Goal: Task Accomplishment & Management: Manage account settings

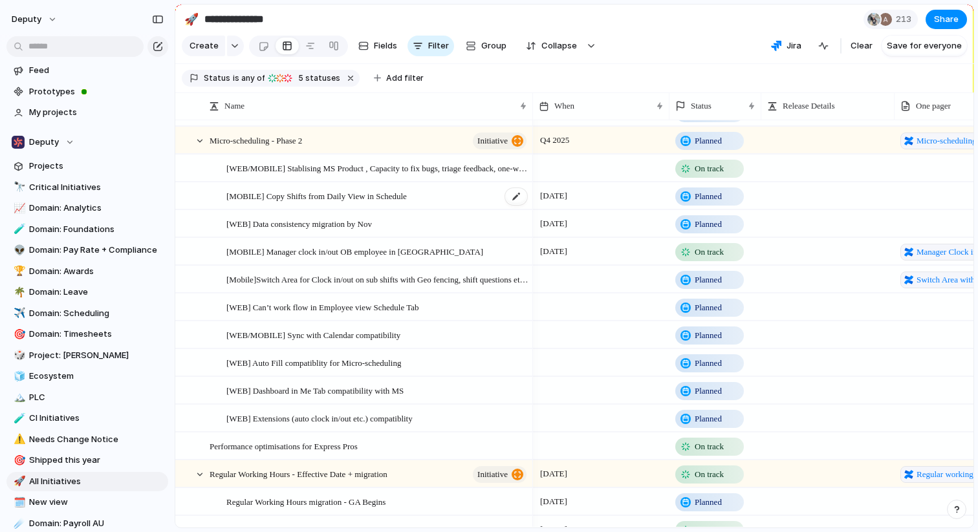
scroll to position [173, 0]
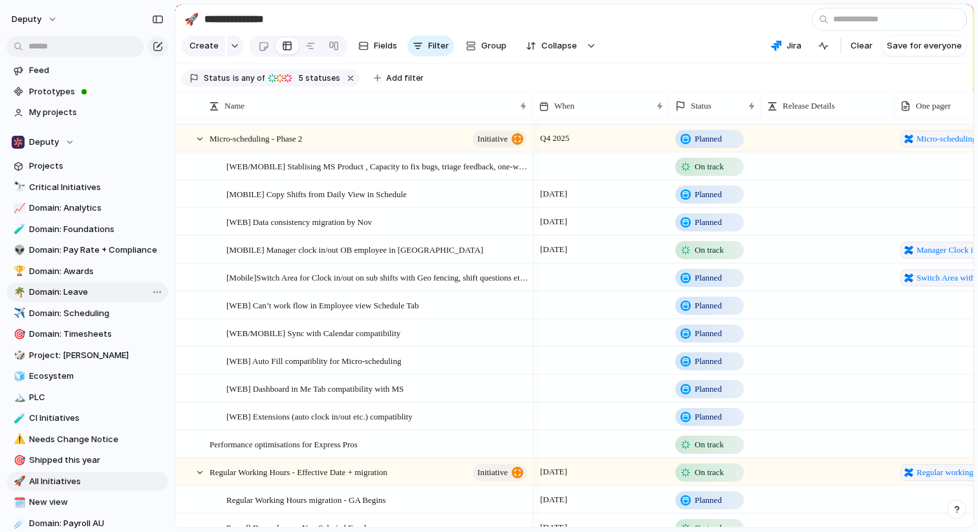
click at [80, 294] on span "Domain: Leave" at bounding box center [96, 292] width 134 height 13
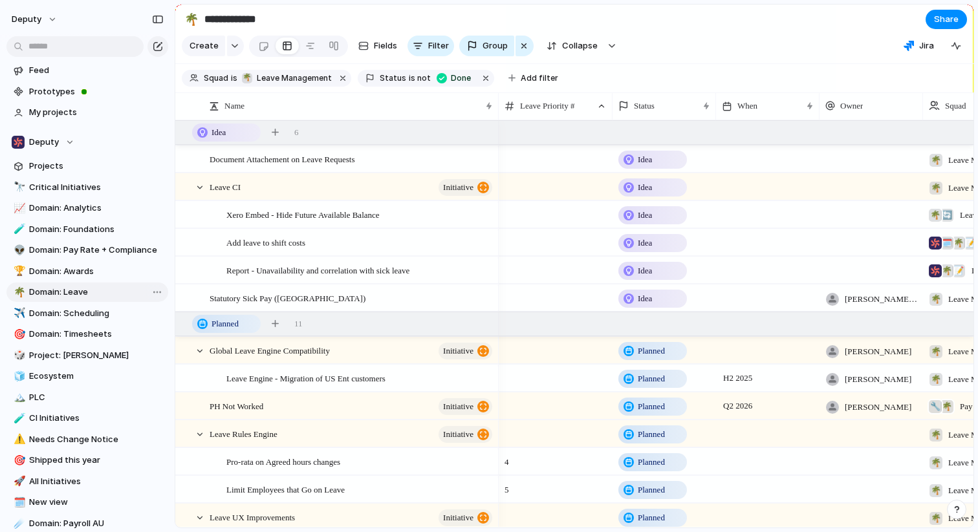
type input "**********"
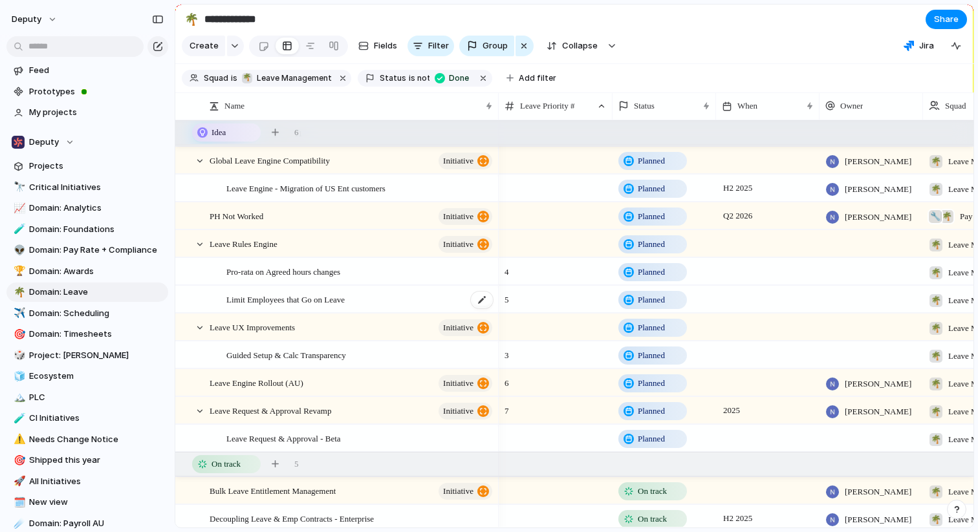
scroll to position [201, 0]
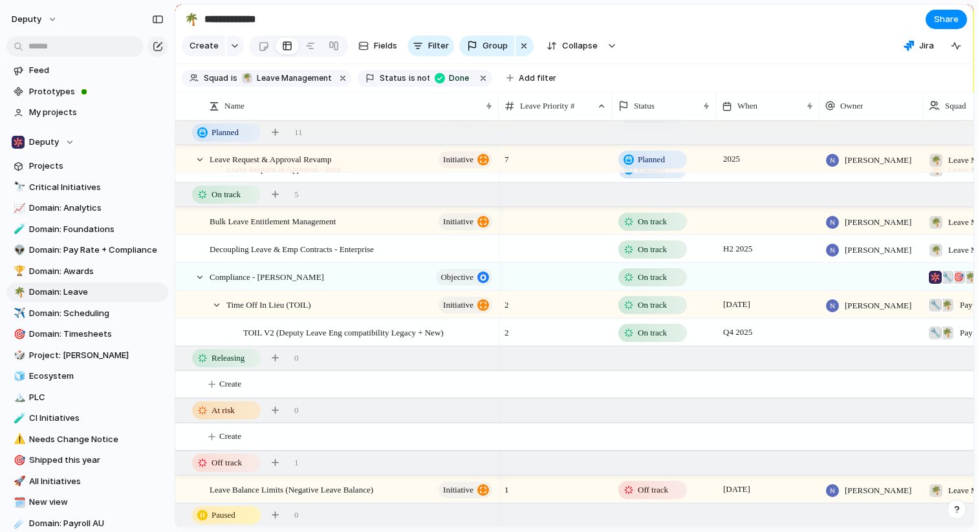
click at [651, 302] on span "On track" at bounding box center [652, 305] width 29 height 13
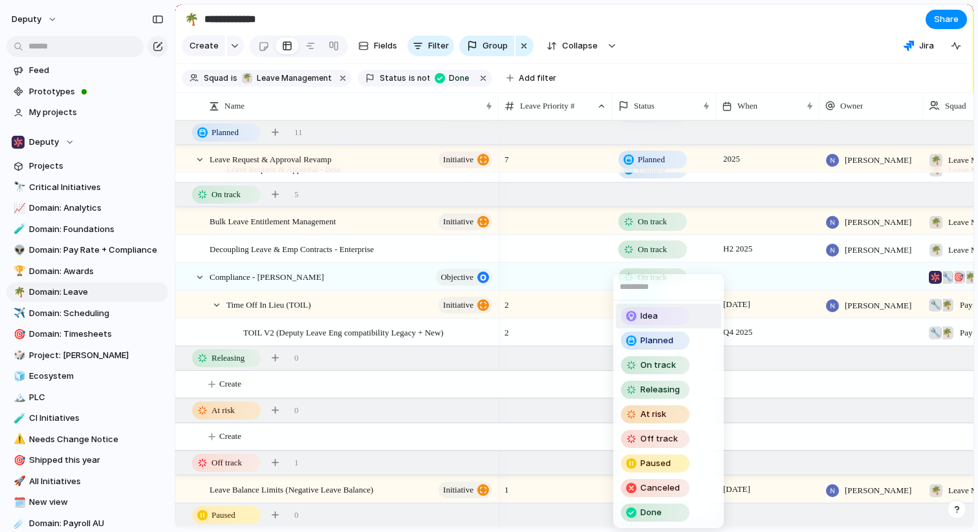
click at [791, 373] on div "Idea Planned On track Releasing At risk Off track Paused Canceled Done" at bounding box center [489, 266] width 978 height 532
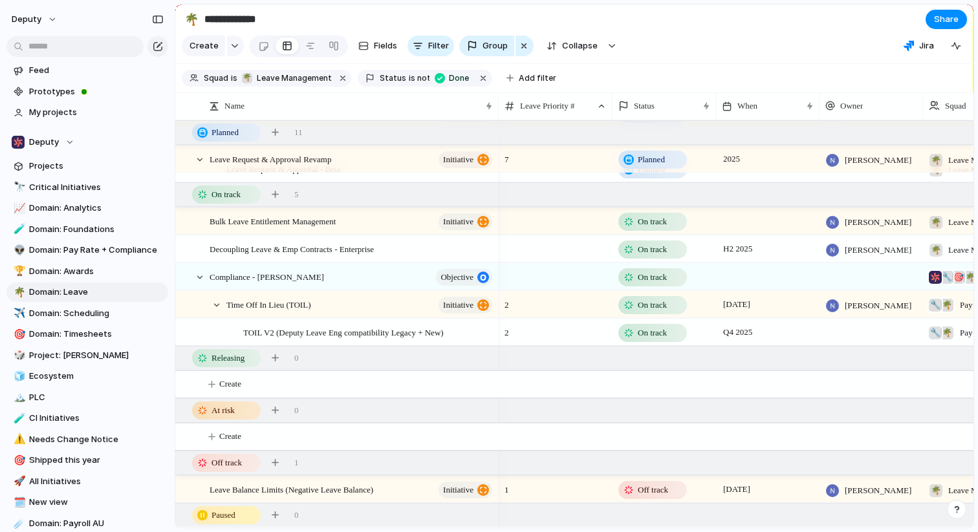
click at [676, 303] on div "On track" at bounding box center [652, 305] width 66 height 16
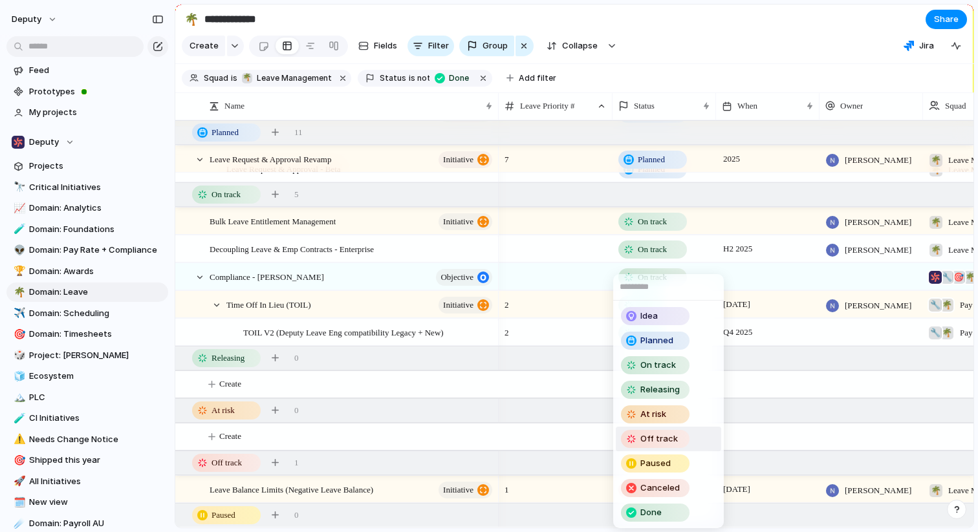
click at [660, 433] on span "Off track" at bounding box center [659, 439] width 38 height 13
